Goal: Task Accomplishment & Management: Manage account settings

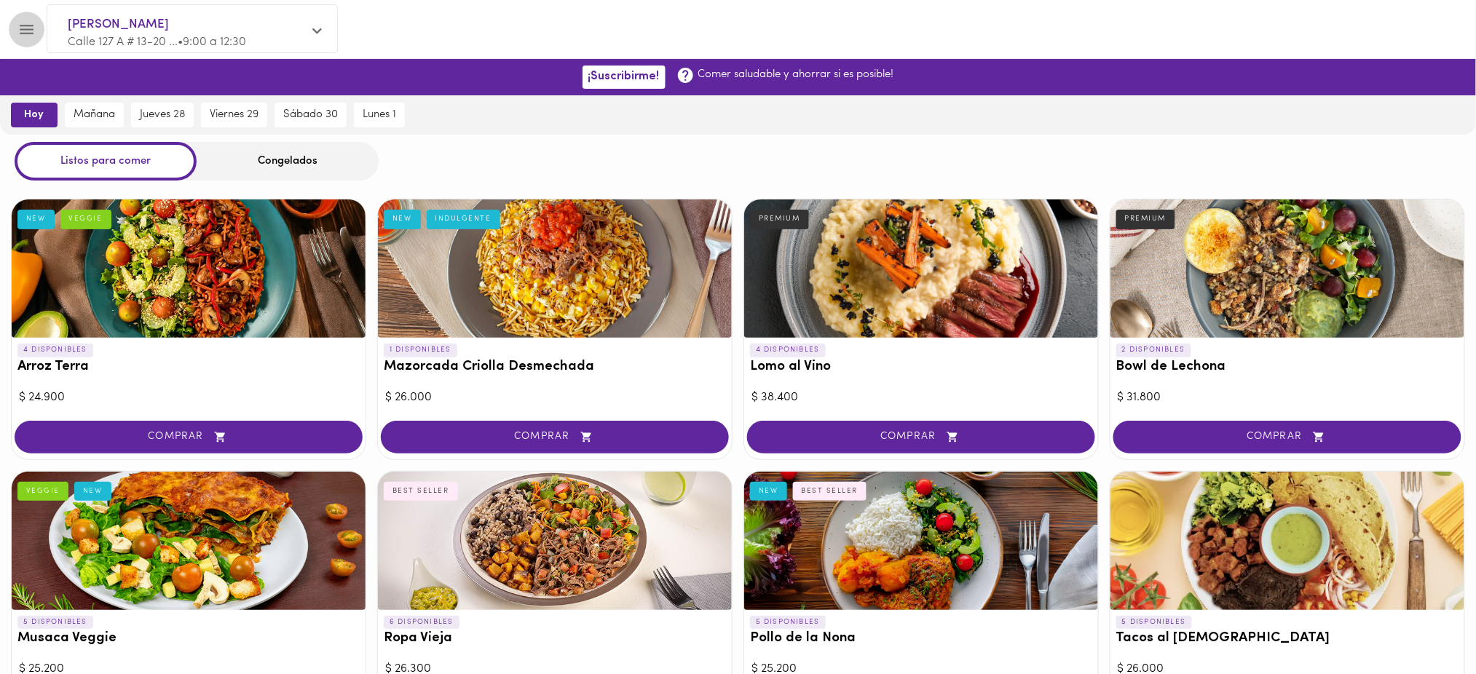
click at [30, 41] on button "Menu" at bounding box center [27, 30] width 36 height 36
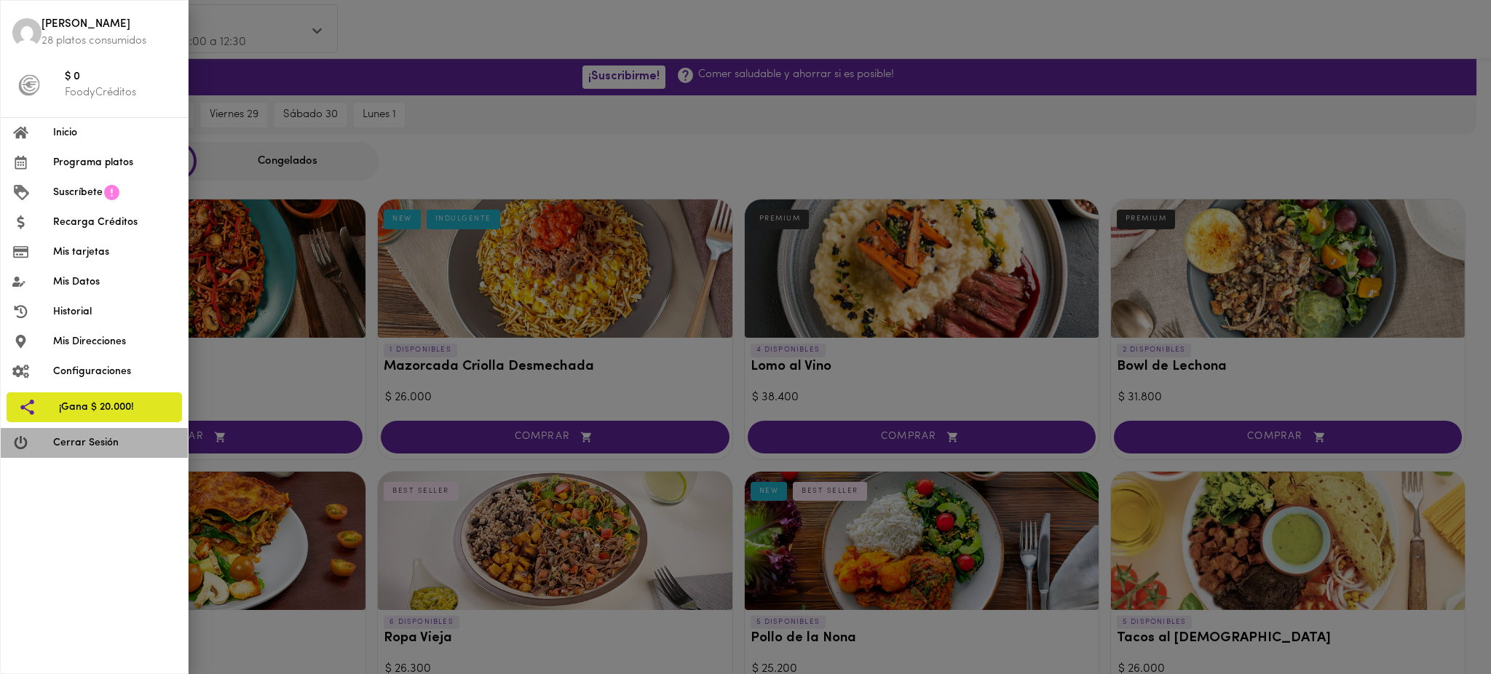
click at [60, 448] on span "Cerrar Sesión" at bounding box center [114, 442] width 123 height 15
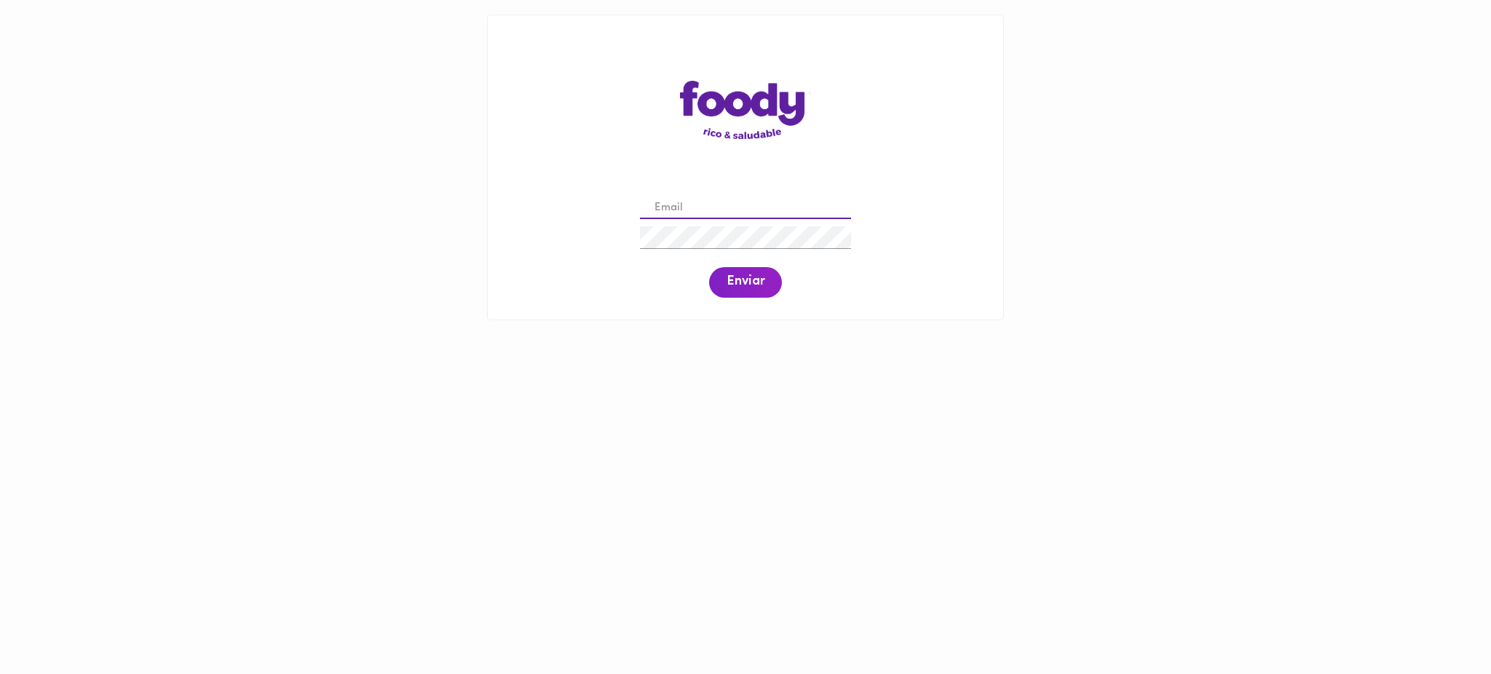
click at [688, 205] on input "email" at bounding box center [745, 208] width 211 height 23
paste input "carlos.e.triana@gmail.com"
type input "carlos.e.triana@gmail.com"
click at [755, 281] on span "Enviar" at bounding box center [746, 282] width 38 height 16
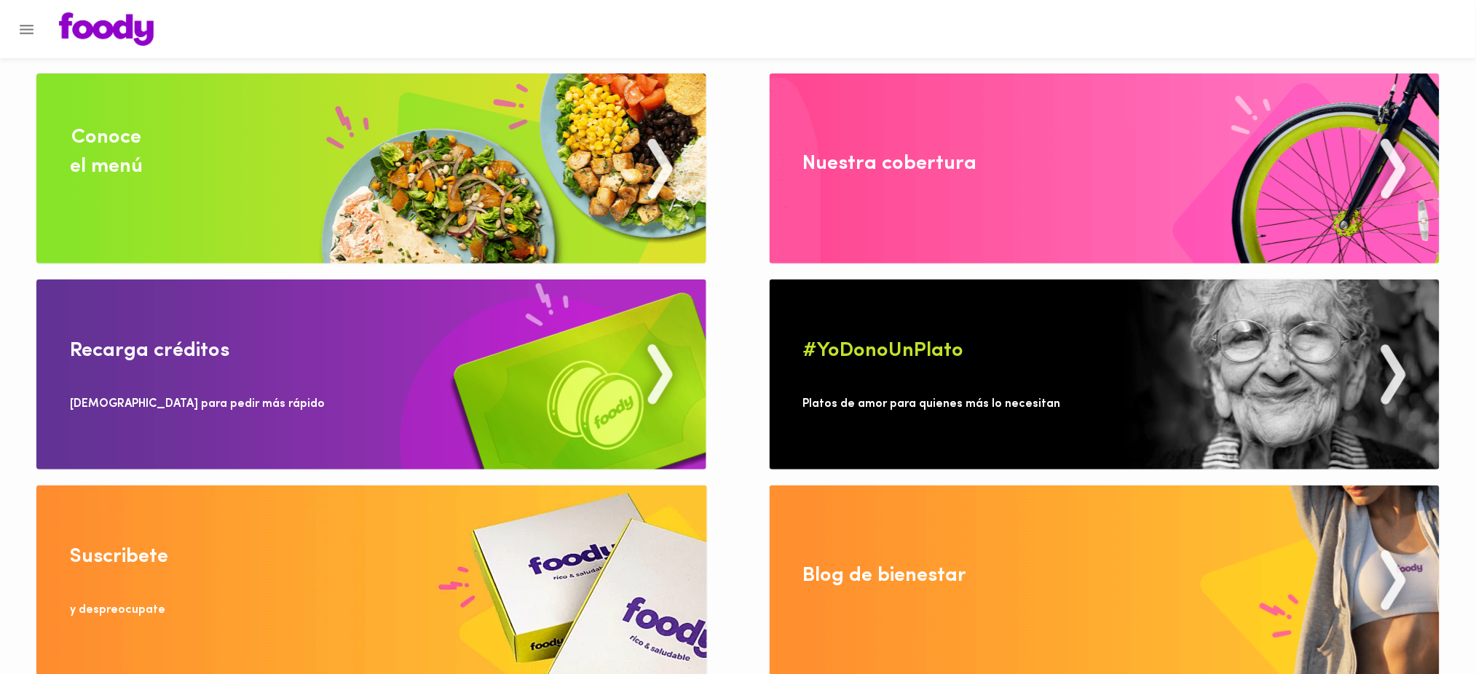
click at [426, 140] on img at bounding box center [371, 169] width 670 height 190
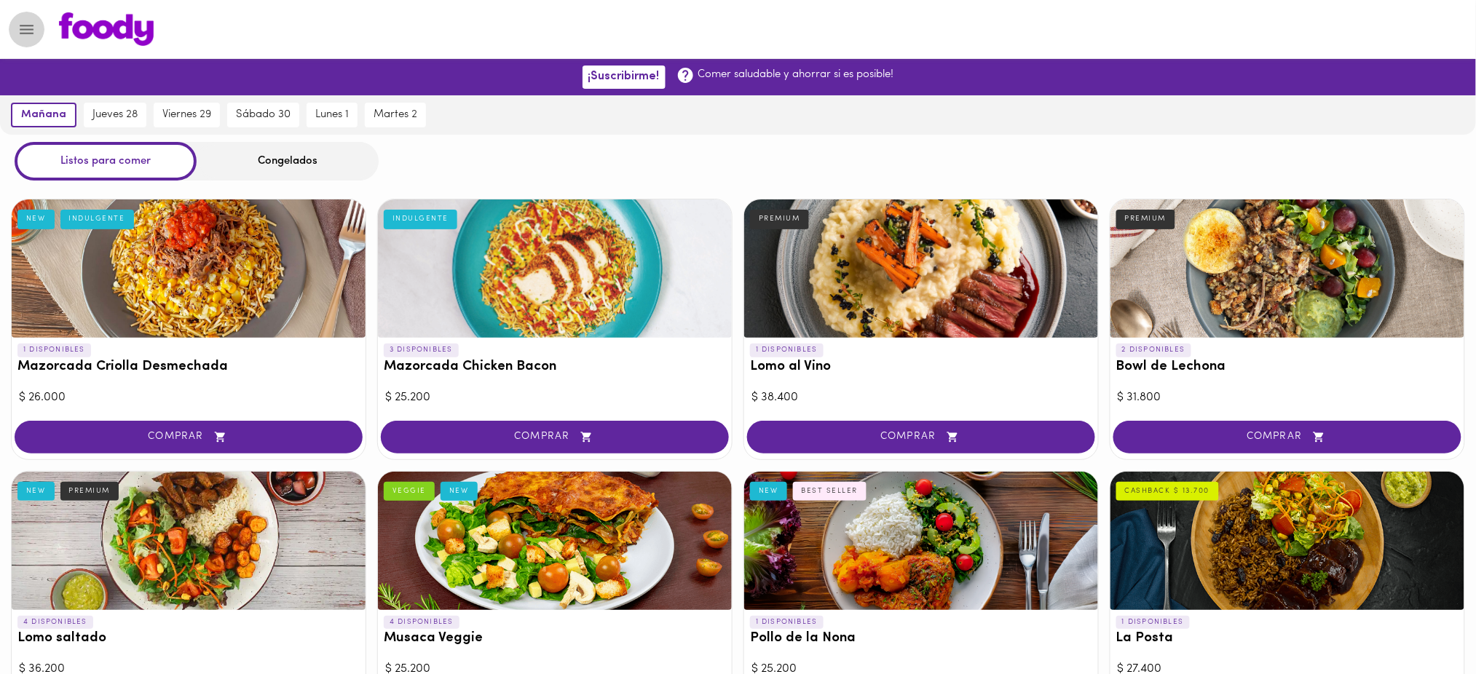
click at [32, 25] on icon "Menu" at bounding box center [27, 29] width 14 height 9
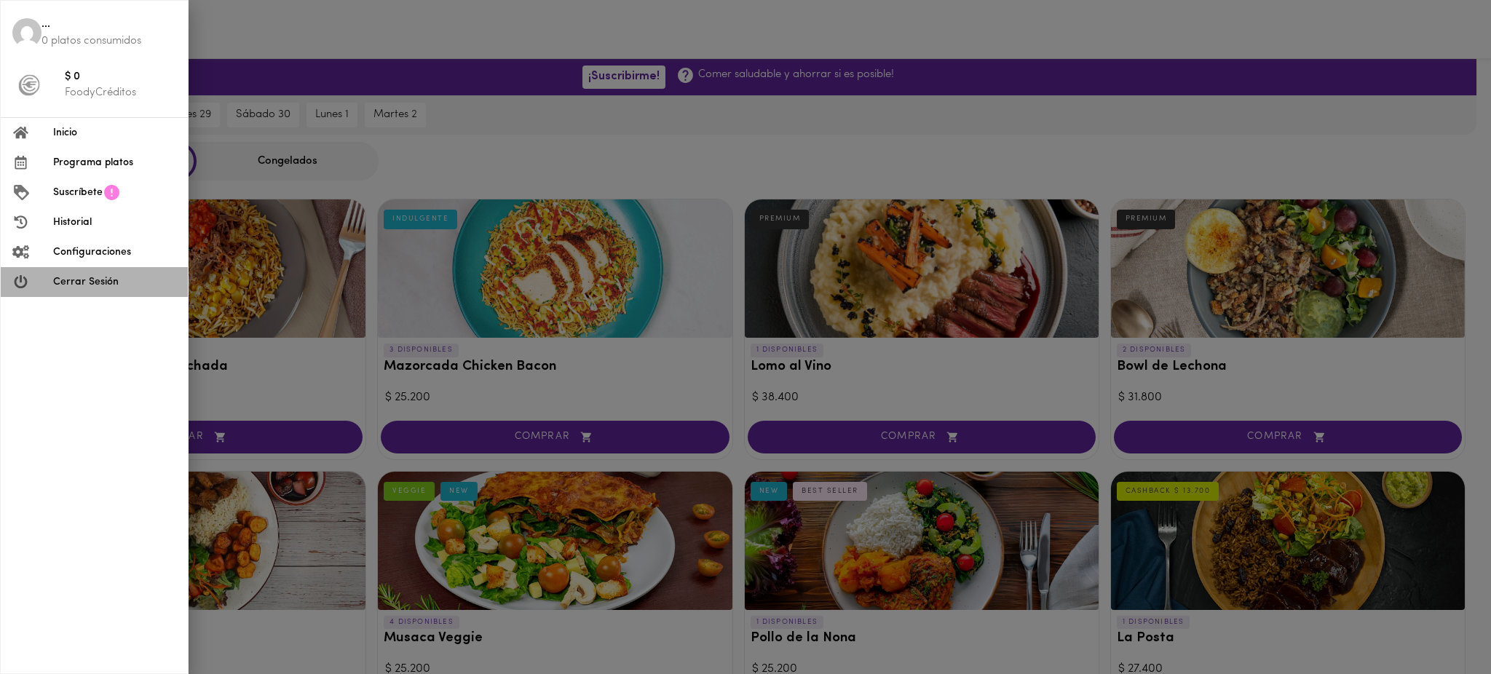
click at [79, 285] on span "Cerrar Sesión" at bounding box center [114, 281] width 123 height 15
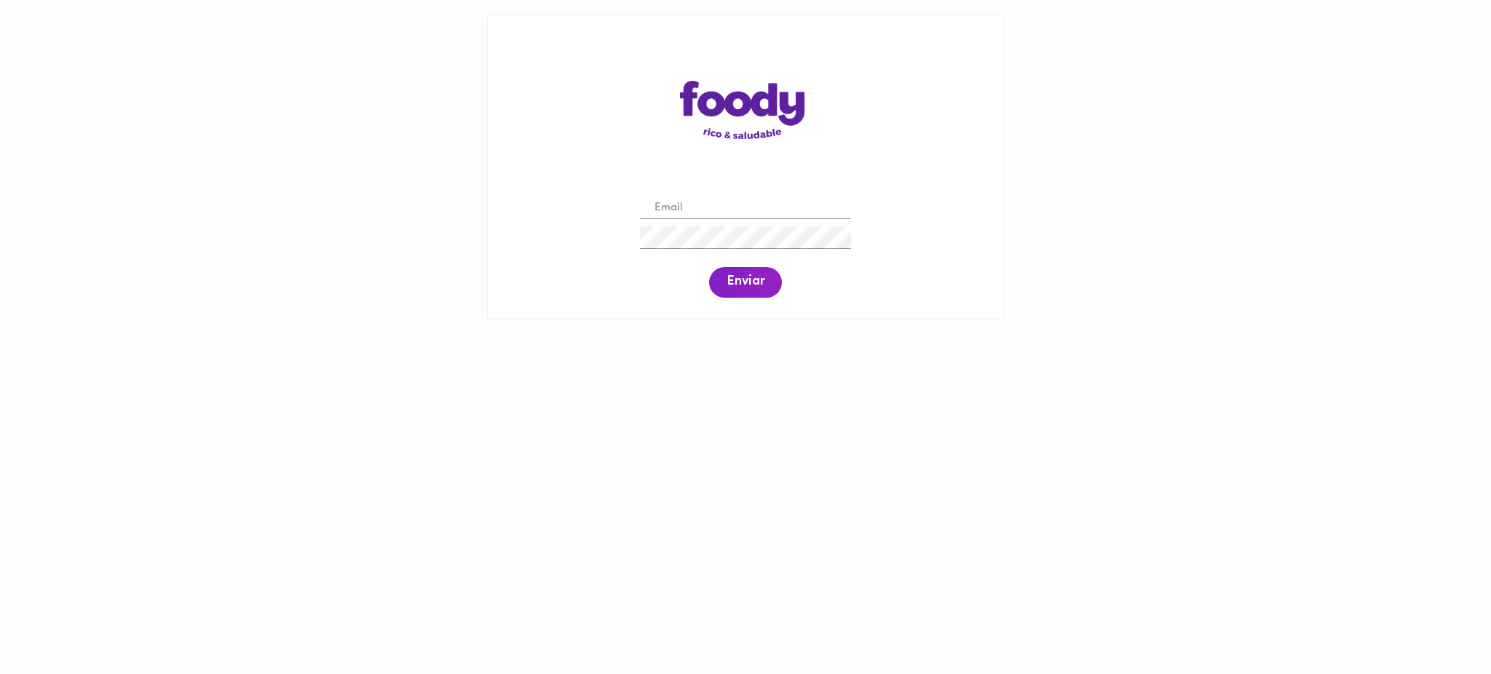
click at [684, 204] on input "email" at bounding box center [745, 208] width 211 height 23
paste input "sunorma1@hotmail.com"
type input "sunorma1@hotmail.com"
click at [747, 280] on span "Enviar" at bounding box center [746, 282] width 38 height 16
